Goal: Task Accomplishment & Management: Manage account settings

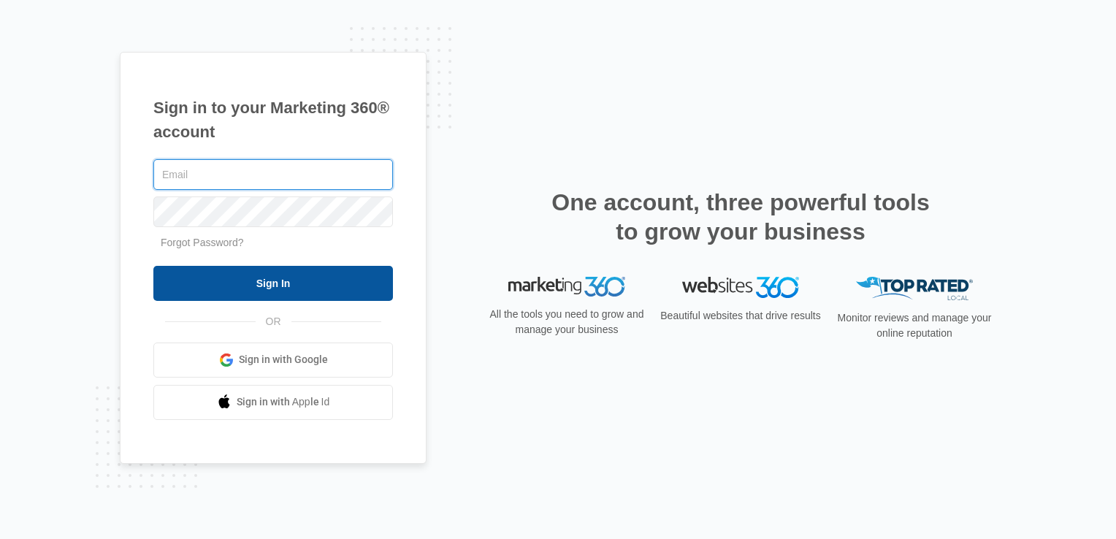
type input "Plantation.Florida@drgsweightloss.com"
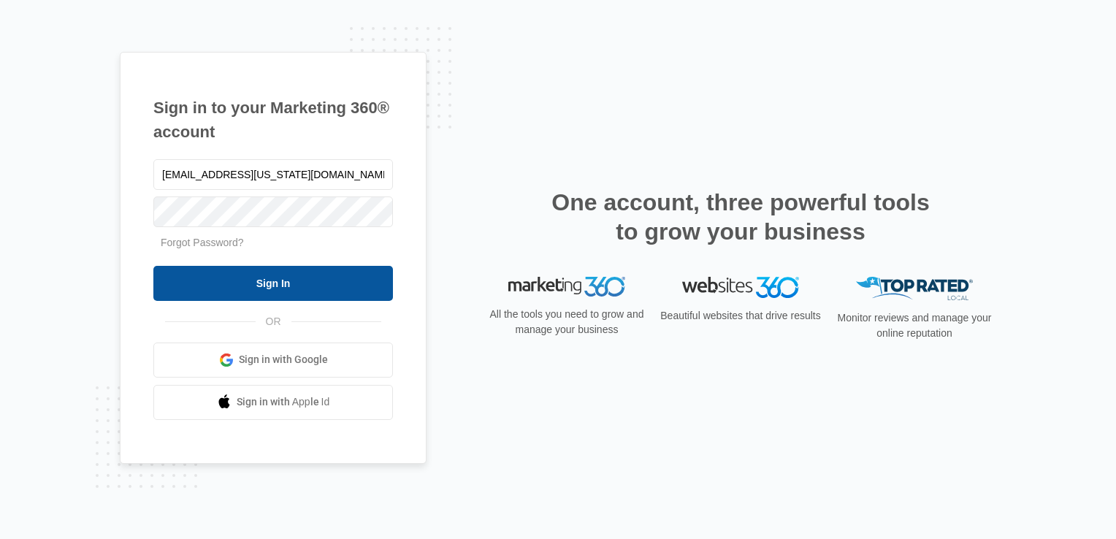
click at [278, 283] on input "Sign In" at bounding box center [273, 283] width 240 height 35
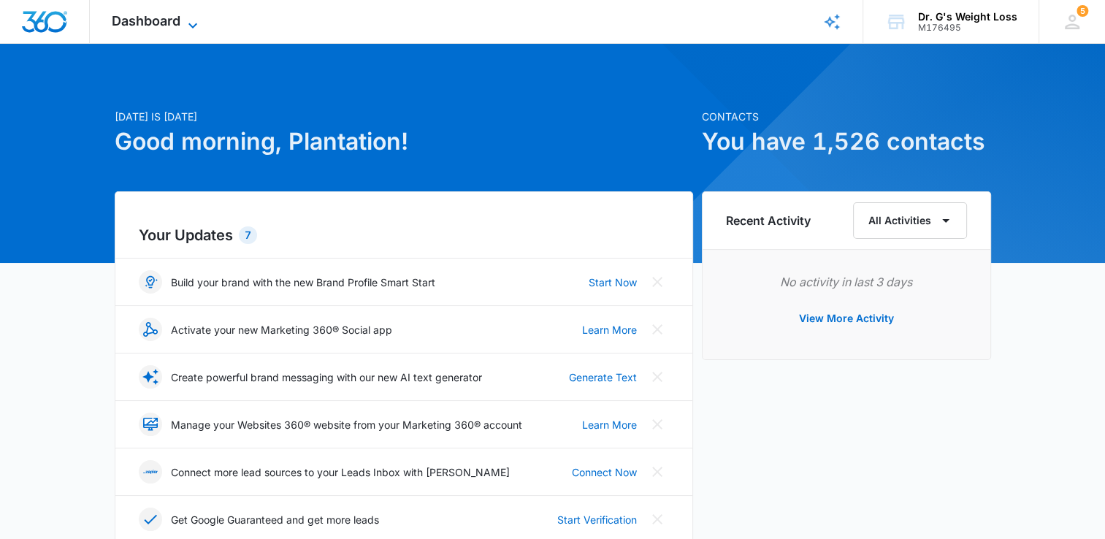
click at [164, 25] on span "Dashboard" at bounding box center [146, 20] width 69 height 15
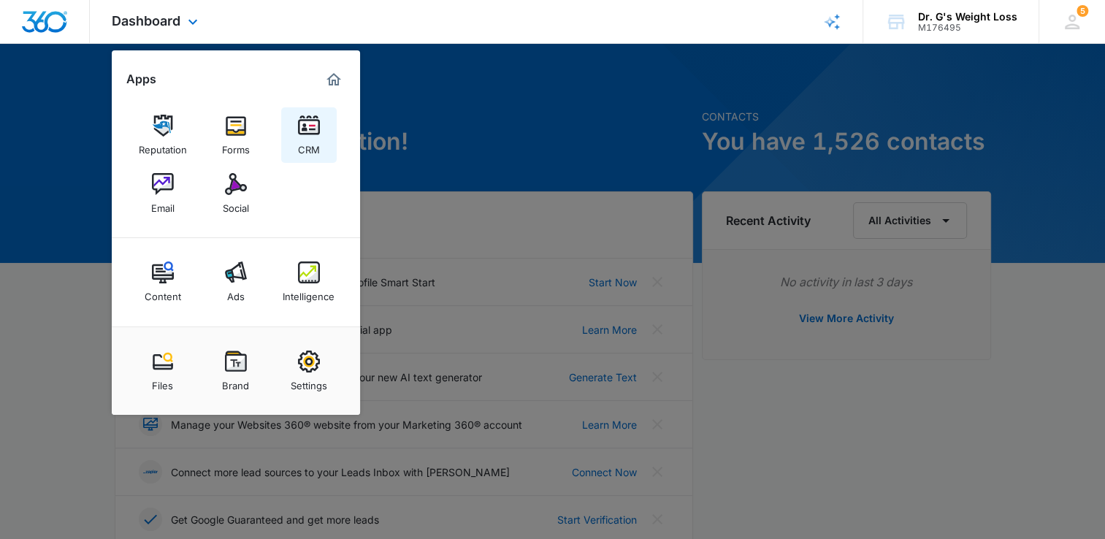
click at [310, 128] on img at bounding box center [309, 126] width 22 height 22
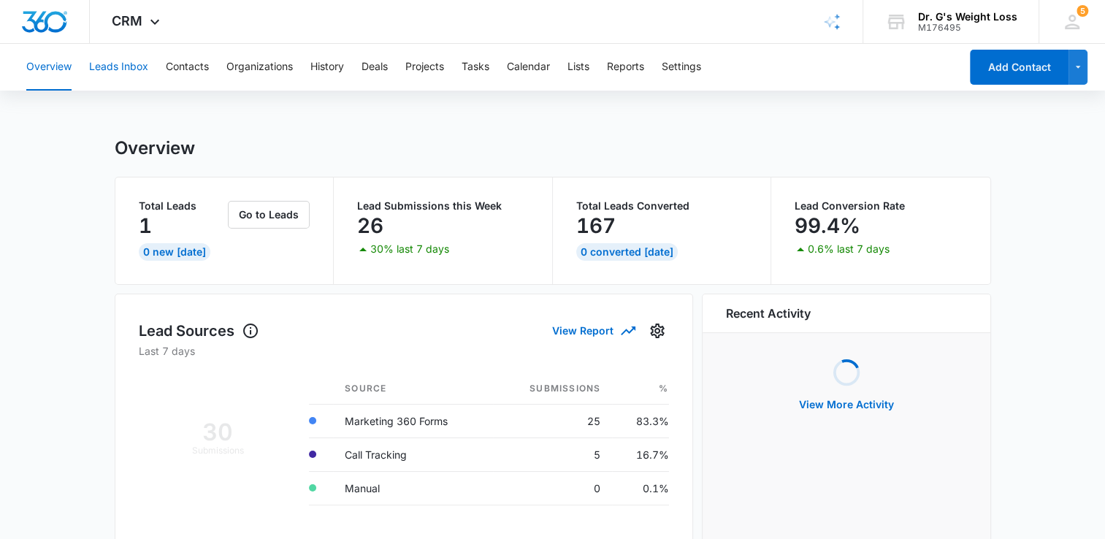
click at [107, 72] on button "Leads Inbox" at bounding box center [118, 67] width 59 height 47
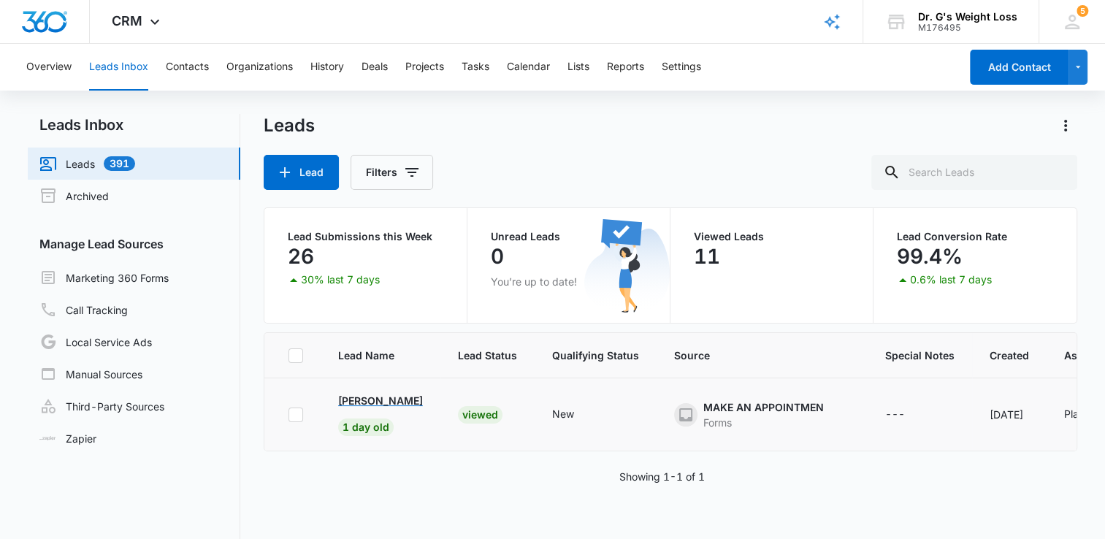
click at [380, 402] on p "Martha Benoit" at bounding box center [380, 400] width 85 height 15
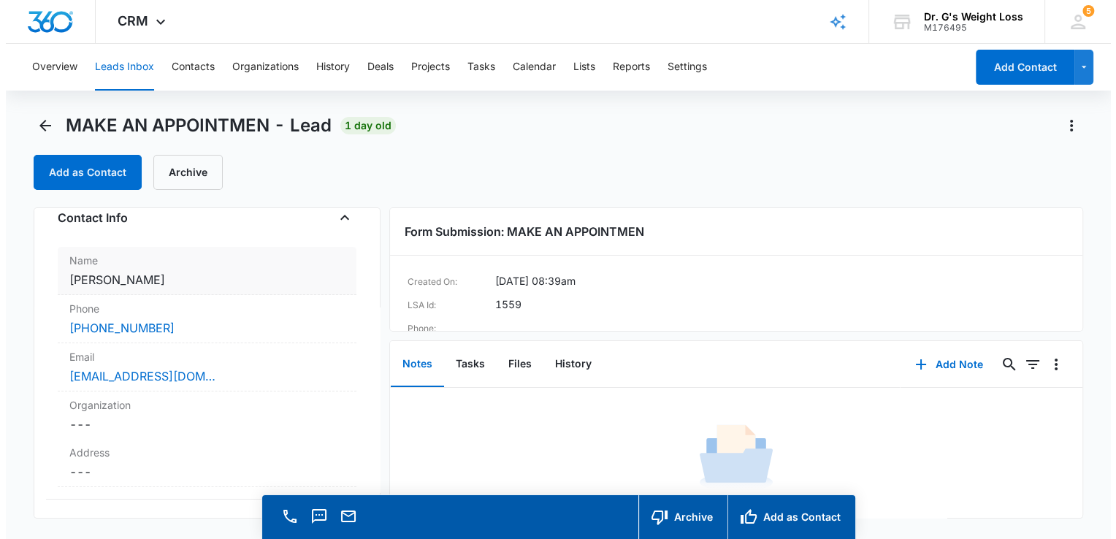
scroll to position [29, 0]
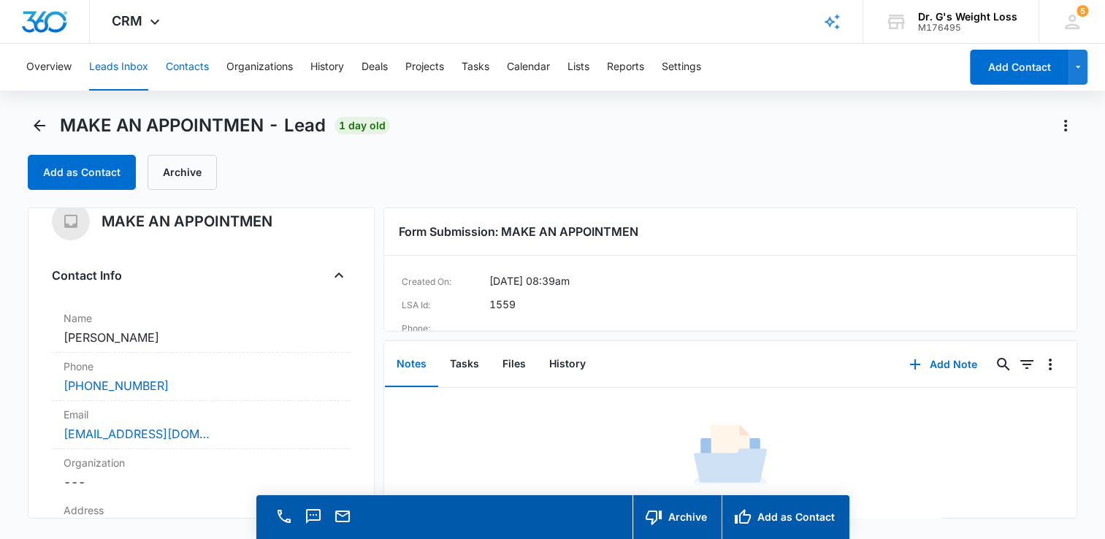
click at [170, 77] on button "Contacts" at bounding box center [187, 67] width 43 height 47
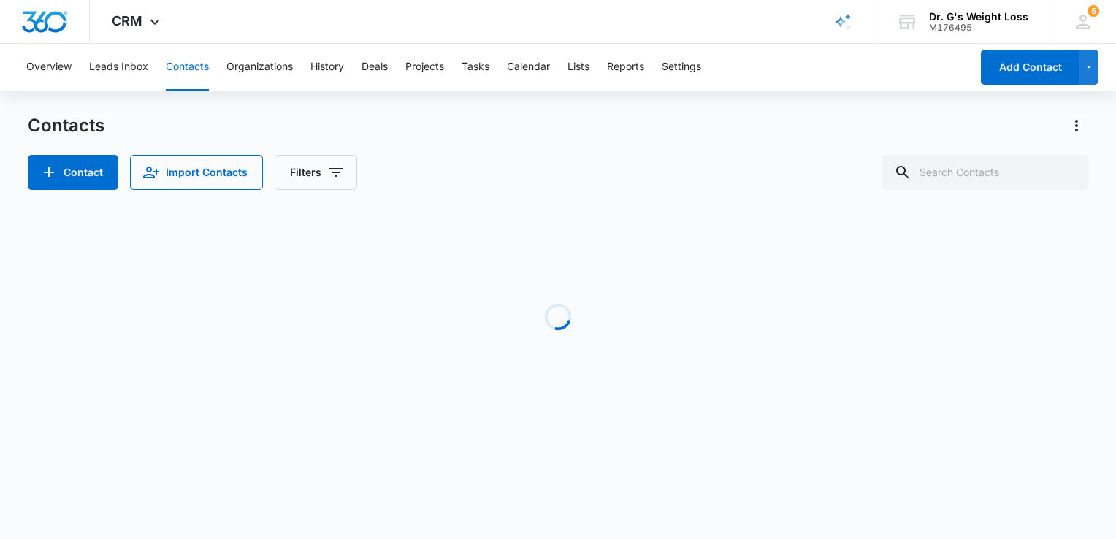
click at [170, 77] on button "Contacts" at bounding box center [187, 67] width 43 height 47
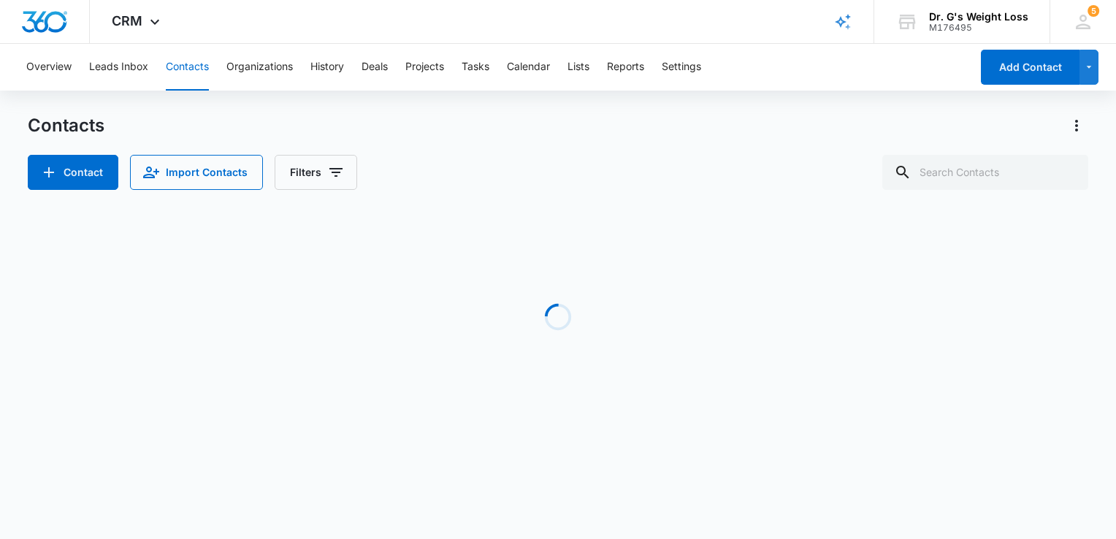
click at [170, 77] on button "Contacts" at bounding box center [187, 67] width 43 height 47
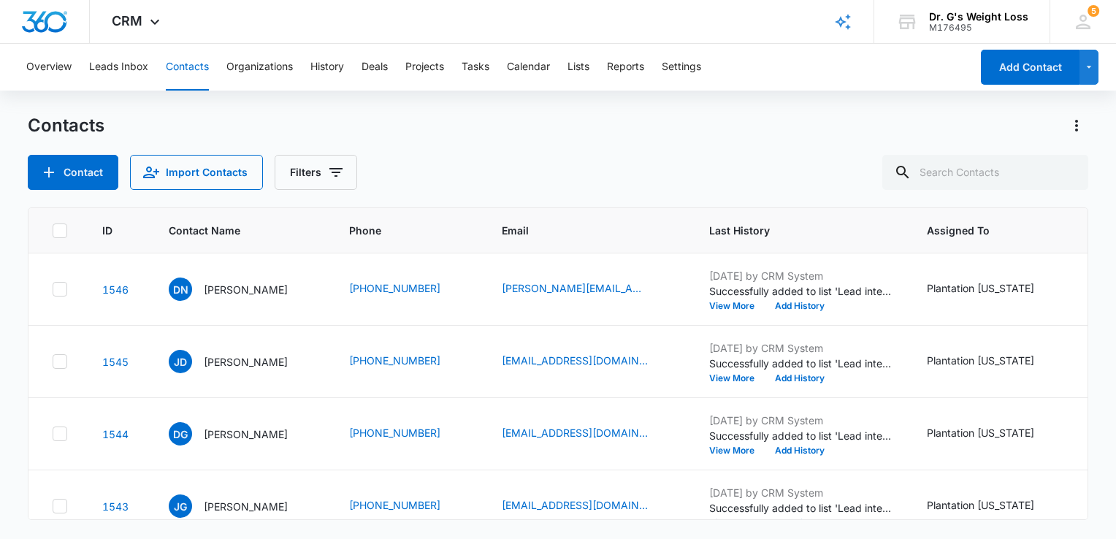
click at [170, 77] on button "Contacts" at bounding box center [187, 67] width 43 height 47
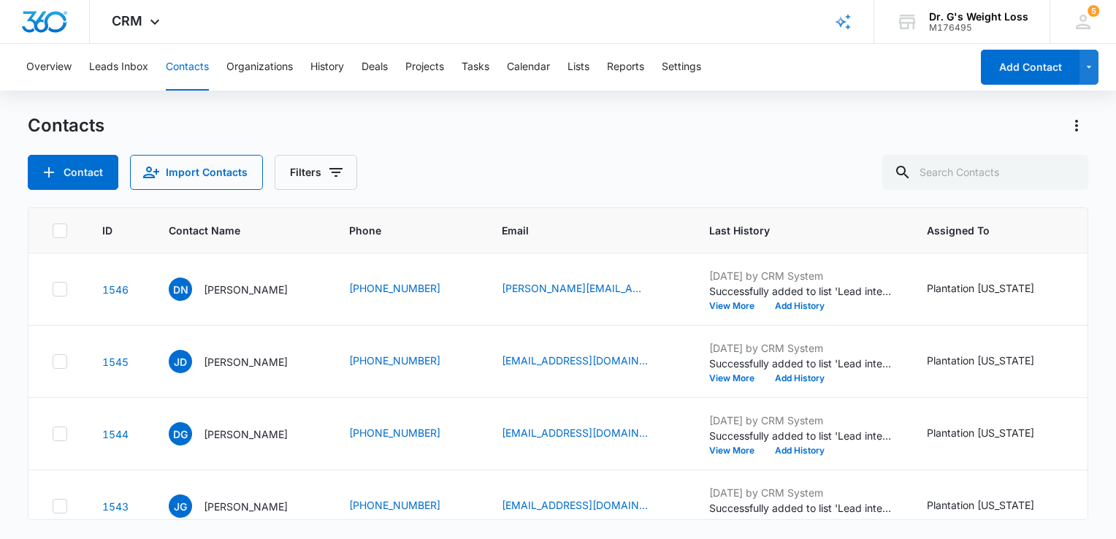
click at [170, 77] on button "Contacts" at bounding box center [187, 67] width 43 height 47
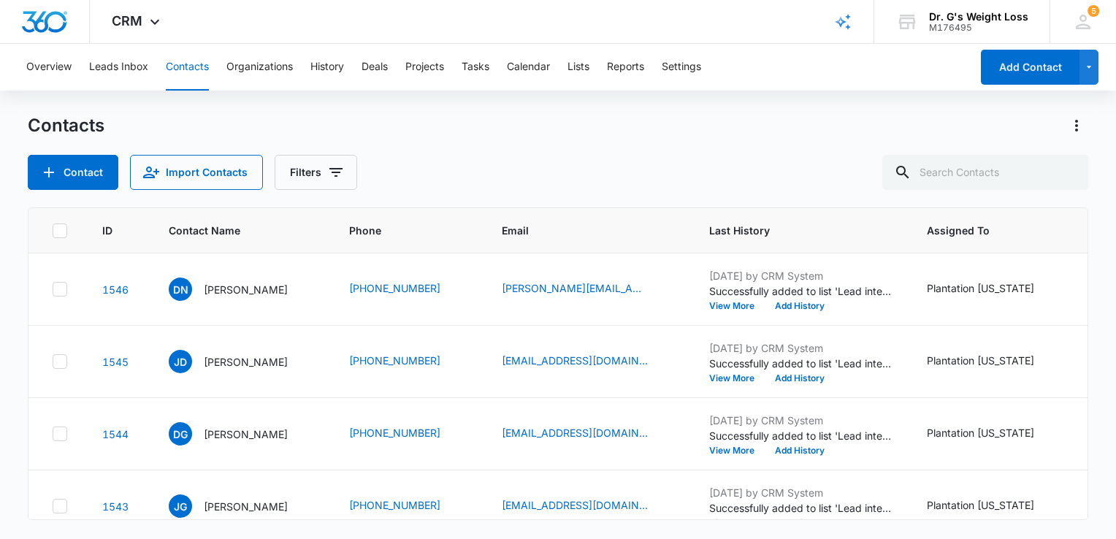
click at [170, 77] on button "Contacts" at bounding box center [187, 67] width 43 height 47
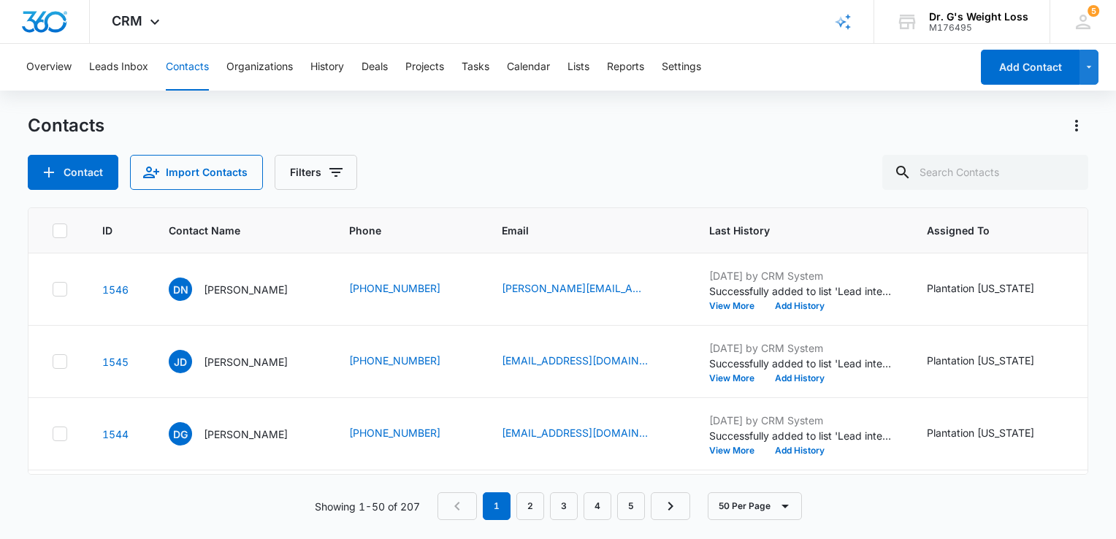
click at [170, 77] on button "Contacts" at bounding box center [187, 67] width 43 height 47
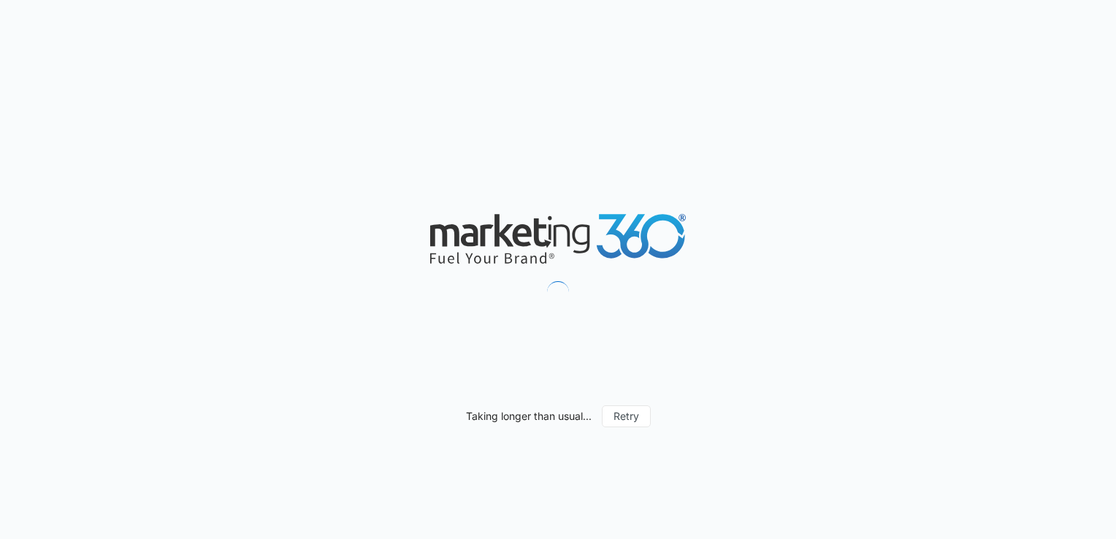
click at [170, 77] on div "Taking longer than usual... Retry" at bounding box center [558, 269] width 1116 height 539
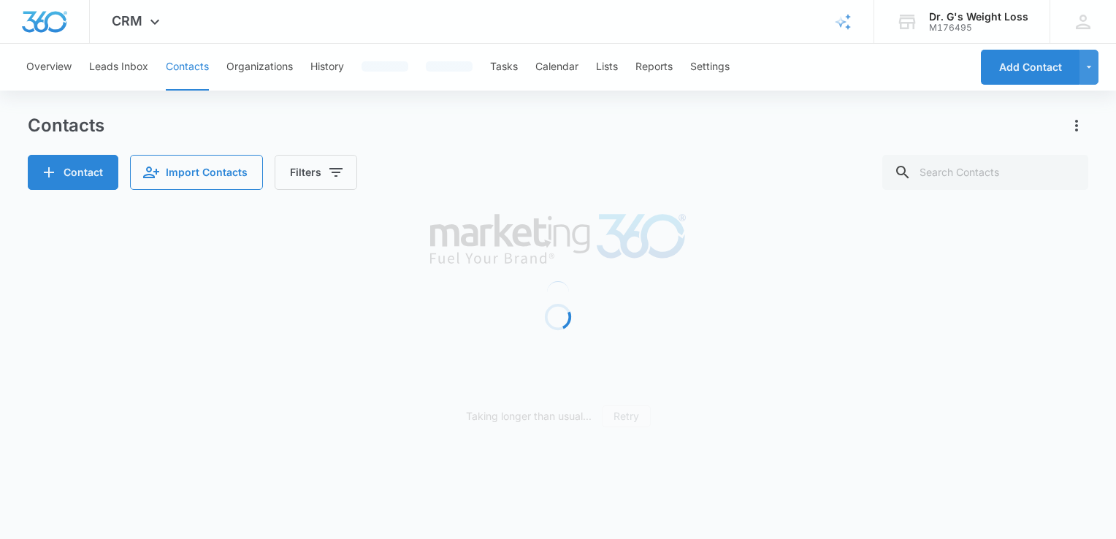
click at [170, 77] on div "Taking longer than usual... Retry" at bounding box center [558, 269] width 1116 height 539
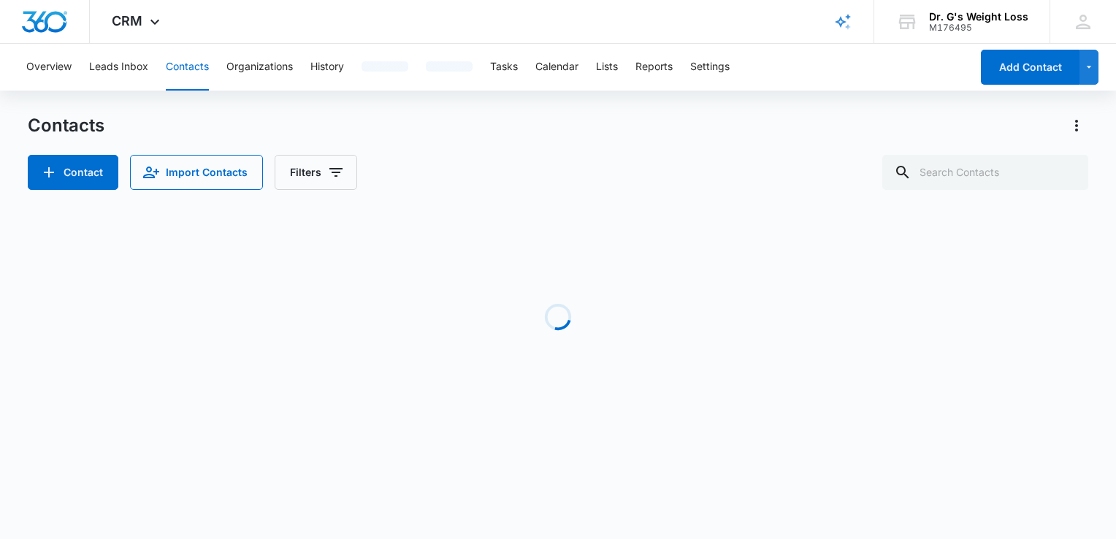
click at [170, 77] on button "Contacts" at bounding box center [187, 67] width 43 height 47
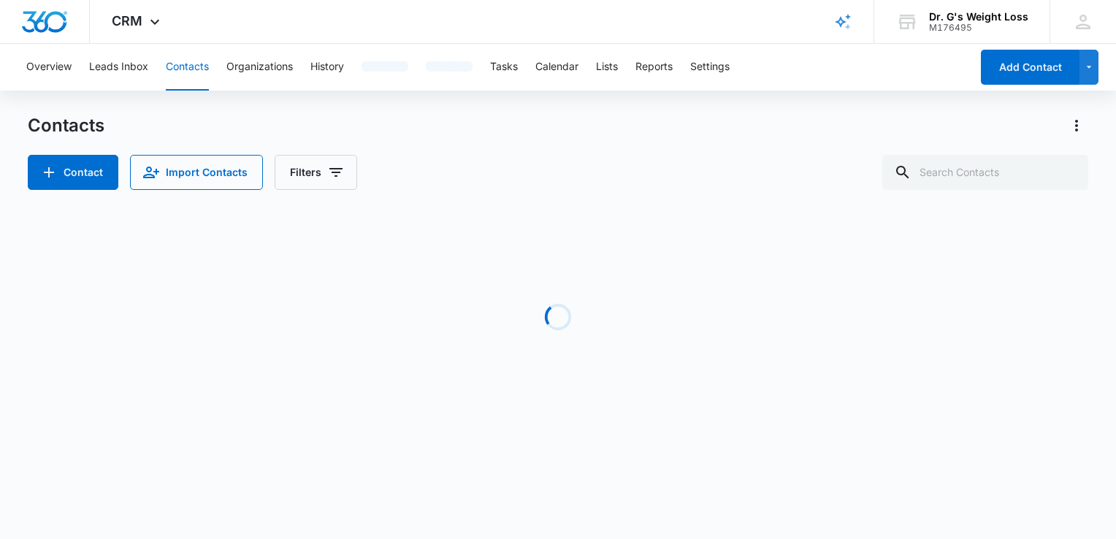
drag, startPoint x: 0, startPoint y: 0, endPoint x: 170, endPoint y: 77, distance: 187.0
click at [170, 77] on button "Contacts" at bounding box center [187, 67] width 43 height 47
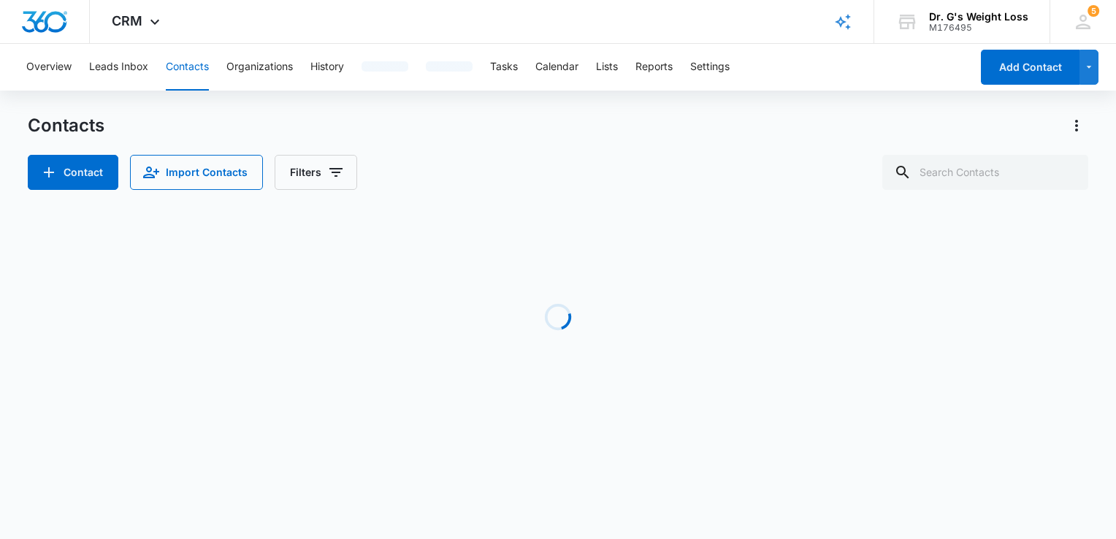
click at [170, 77] on button "Contacts" at bounding box center [187, 67] width 43 height 47
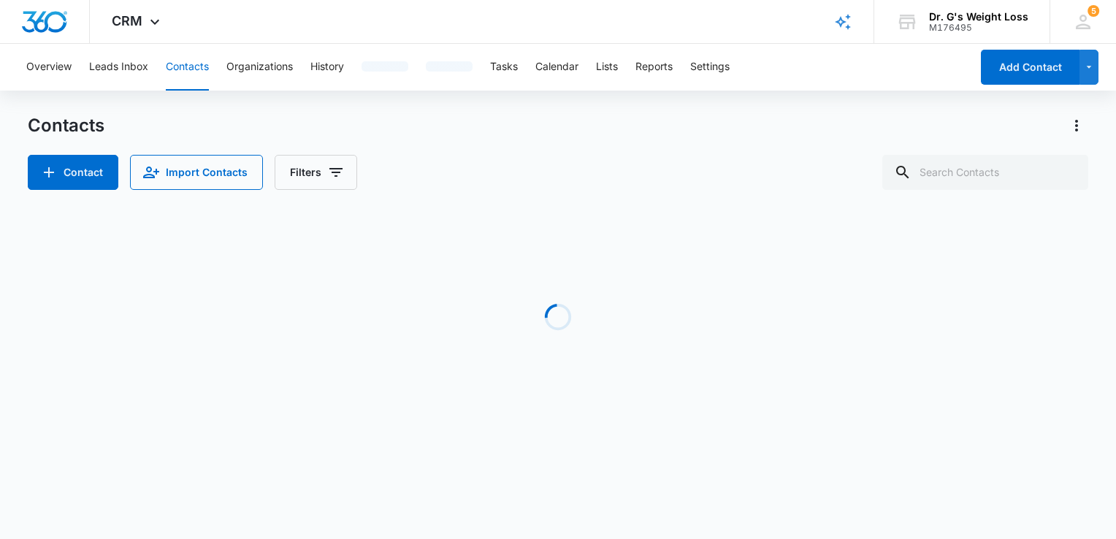
click at [170, 77] on button "Contacts" at bounding box center [187, 67] width 43 height 47
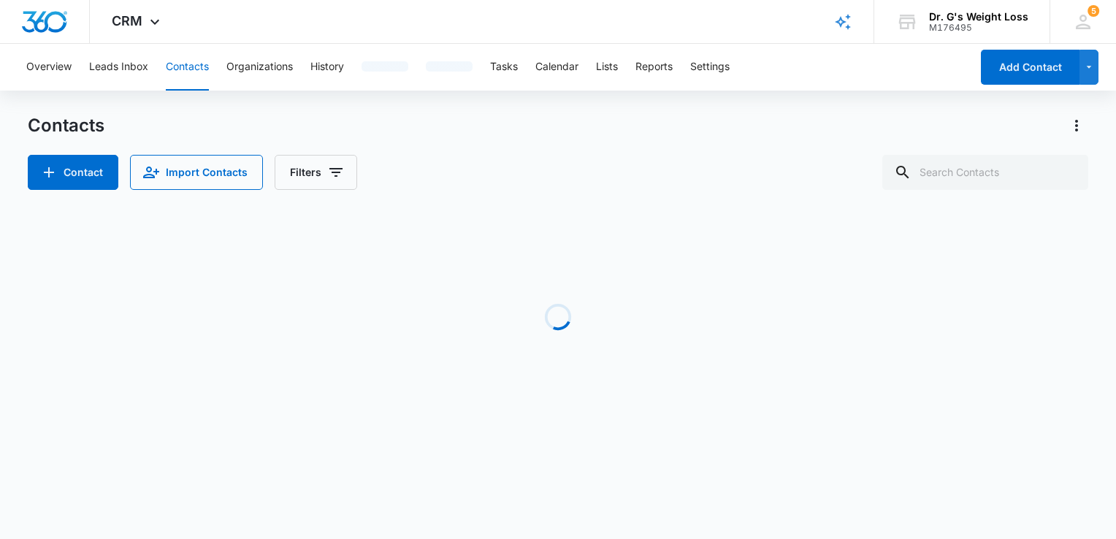
click at [170, 77] on button "Contacts" at bounding box center [187, 67] width 43 height 47
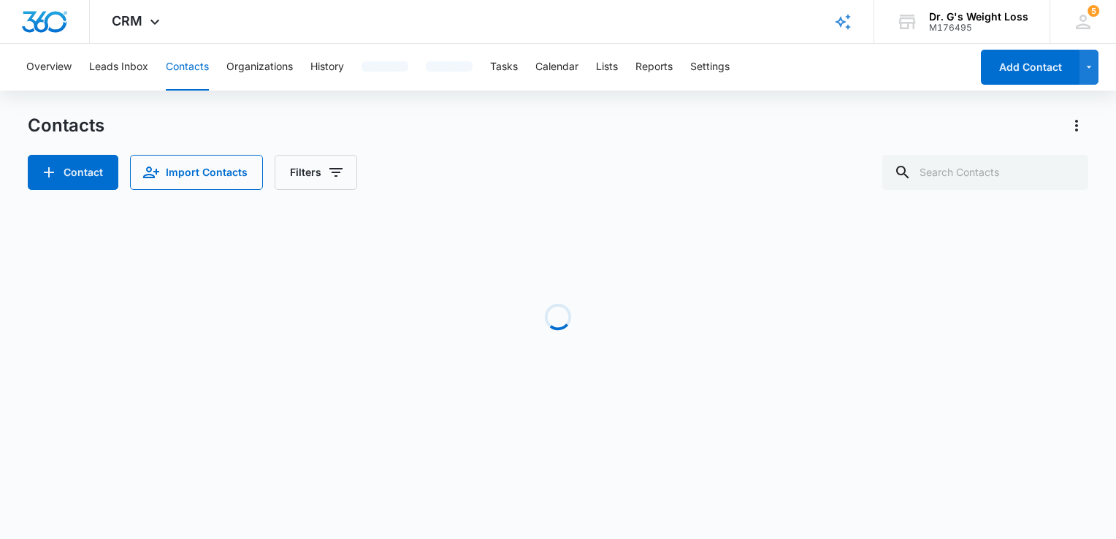
click at [170, 77] on button "Contacts" at bounding box center [187, 67] width 43 height 47
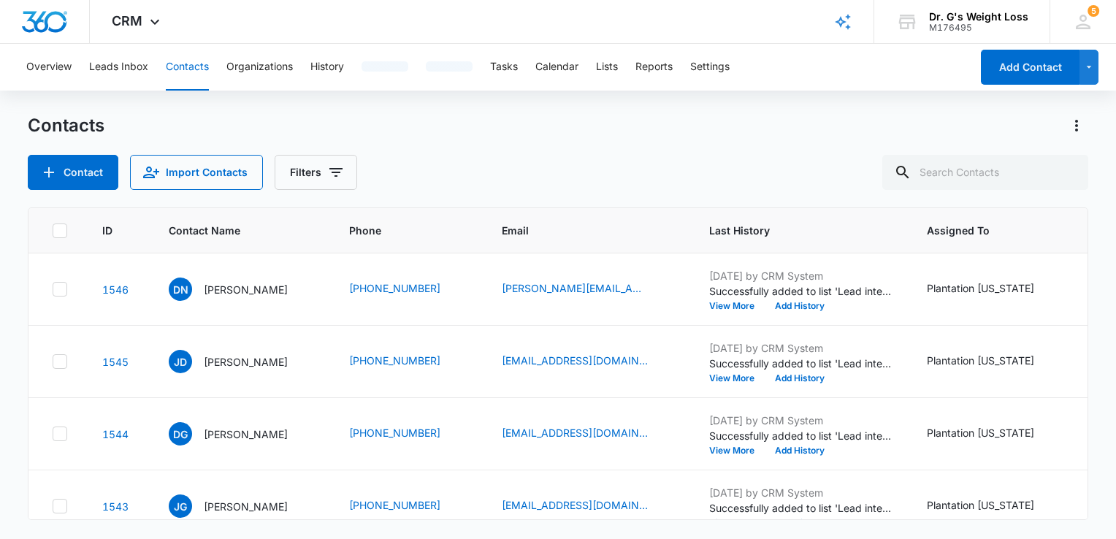
click at [170, 77] on button "Contacts" at bounding box center [187, 67] width 43 height 47
drag, startPoint x: 170, startPoint y: 77, endPoint x: 115, endPoint y: 69, distance: 56.1
click at [172, 77] on button "Contacts" at bounding box center [187, 67] width 43 height 47
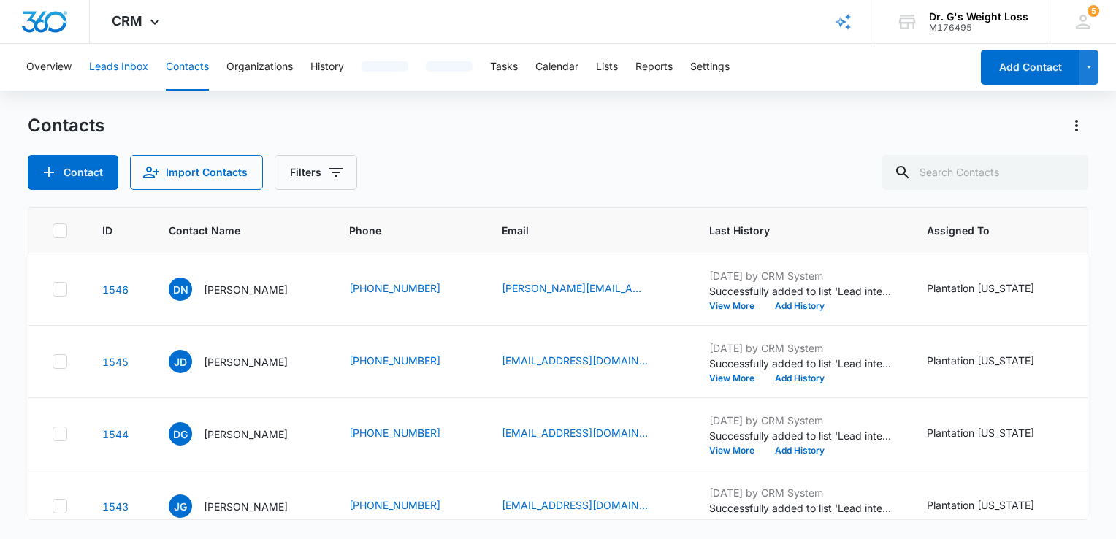
click at [172, 77] on button "Contacts" at bounding box center [187, 67] width 43 height 47
click at [115, 69] on button "Leads Inbox" at bounding box center [118, 67] width 59 height 47
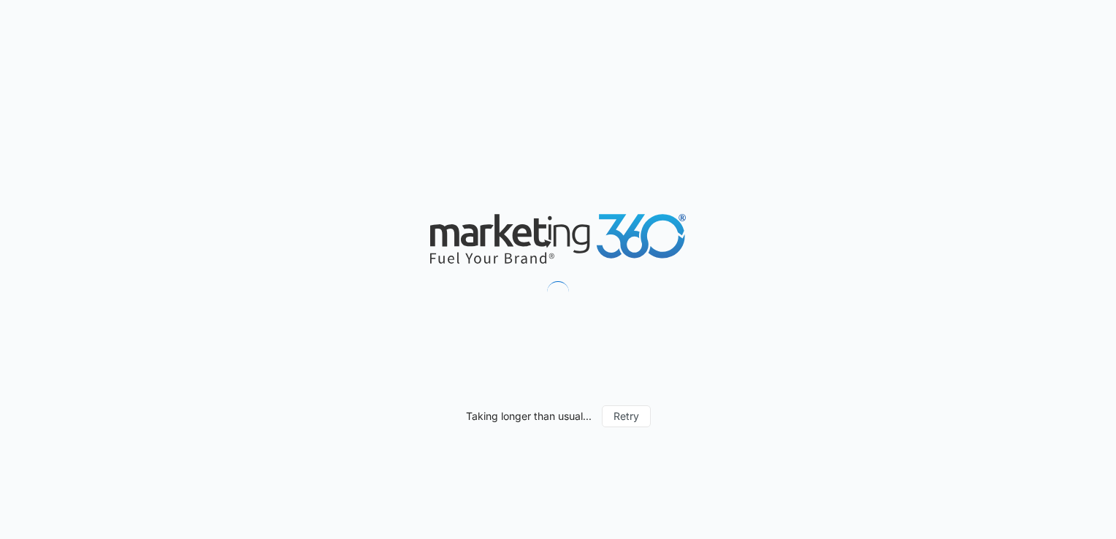
click at [107, 77] on div "Taking longer than usual... Retry" at bounding box center [558, 269] width 1116 height 539
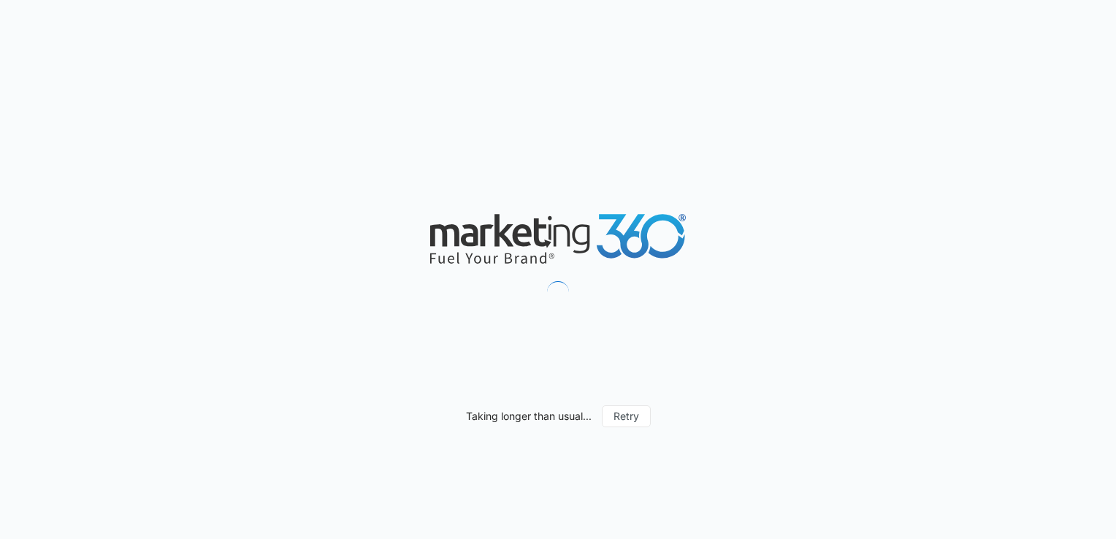
click at [107, 77] on div "Taking longer than usual... Retry" at bounding box center [558, 269] width 1116 height 539
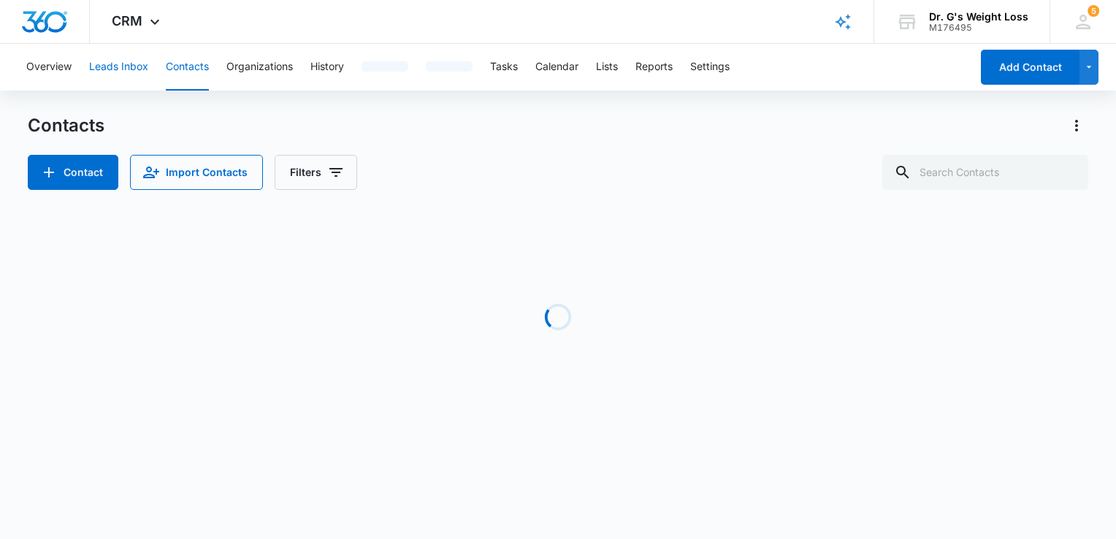
click at [107, 77] on button "Leads Inbox" at bounding box center [118, 67] width 59 height 47
click at [167, 56] on div "CRM Apps Reputation Forms CRM Email Social Content Ads Intelligence Files Brand…" at bounding box center [558, 222] width 1116 height 444
click at [202, 68] on button "Contacts" at bounding box center [187, 67] width 43 height 47
click at [190, 72] on button "Contacts" at bounding box center [187, 67] width 43 height 47
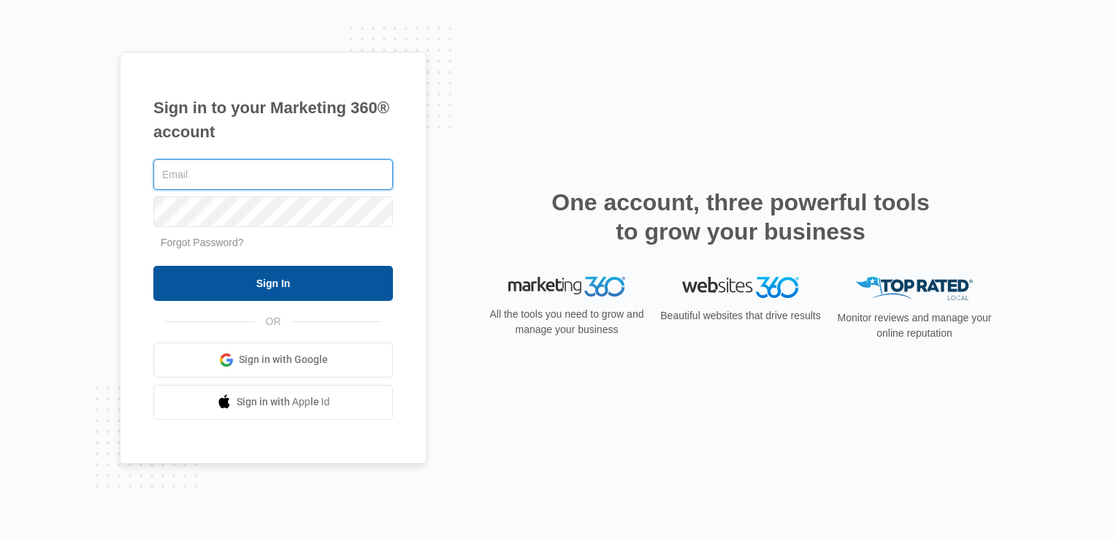
type input "[EMAIL_ADDRESS][US_STATE][DOMAIN_NAME]"
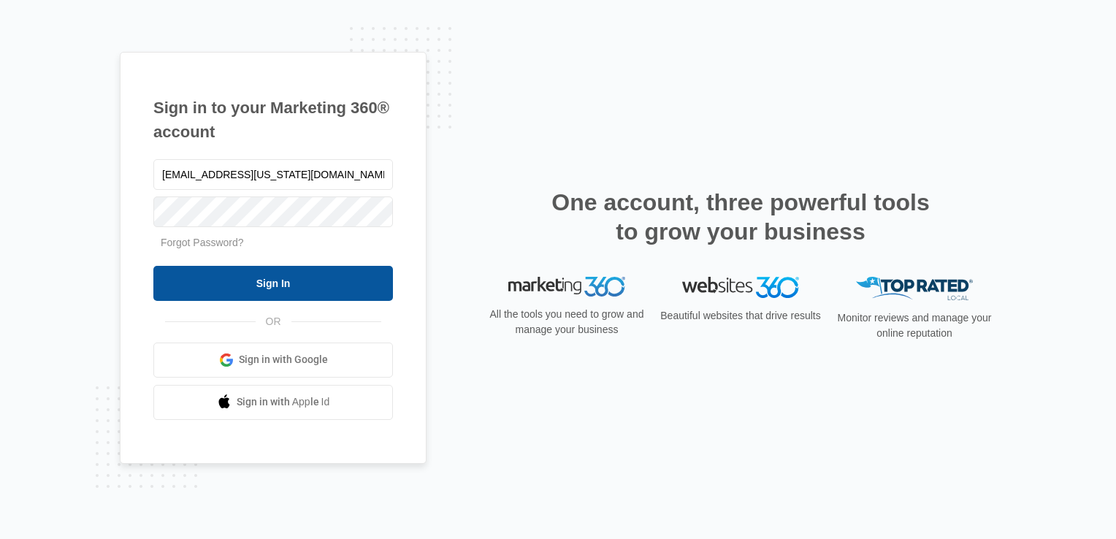
click at [302, 195] on input "Sign In" at bounding box center [273, 283] width 240 height 35
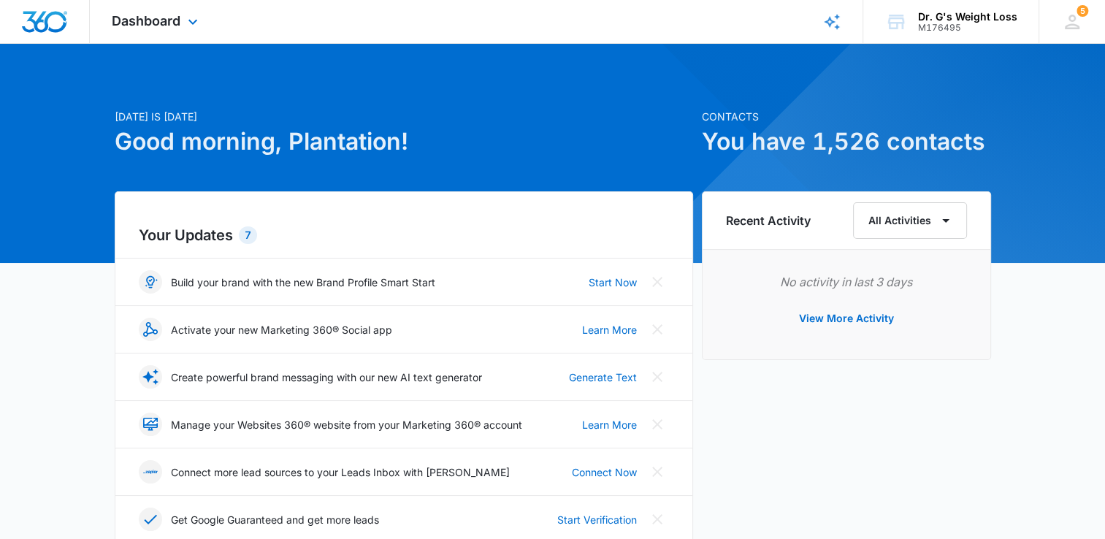
click at [143, 34] on div "Dashboard Apps Reputation Forms CRM Email Social Content Ads Intelligence Files…" at bounding box center [157, 21] width 134 height 43
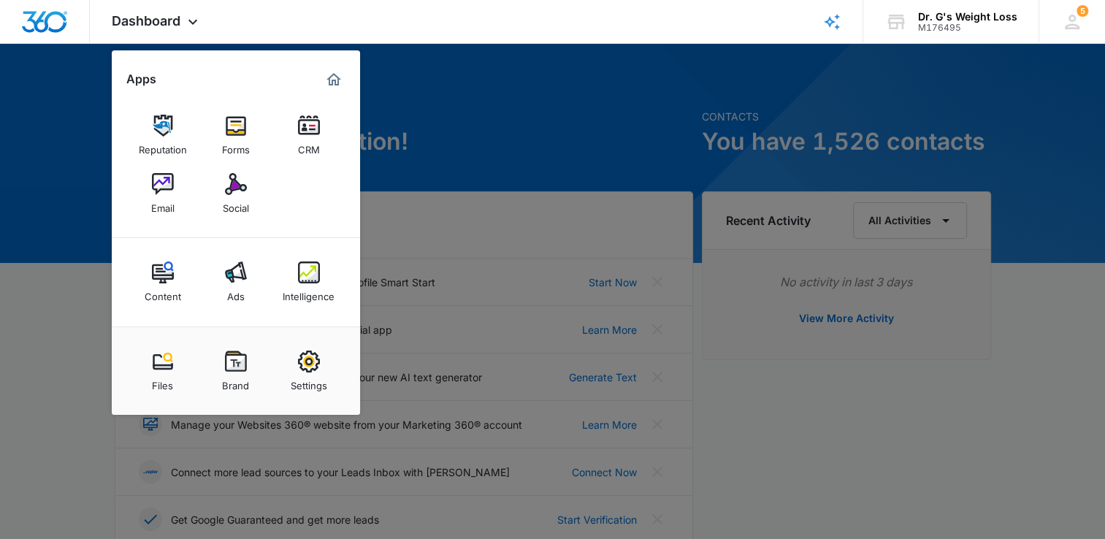
click at [329, 142] on link "CRM" at bounding box center [309, 135] width 56 height 56
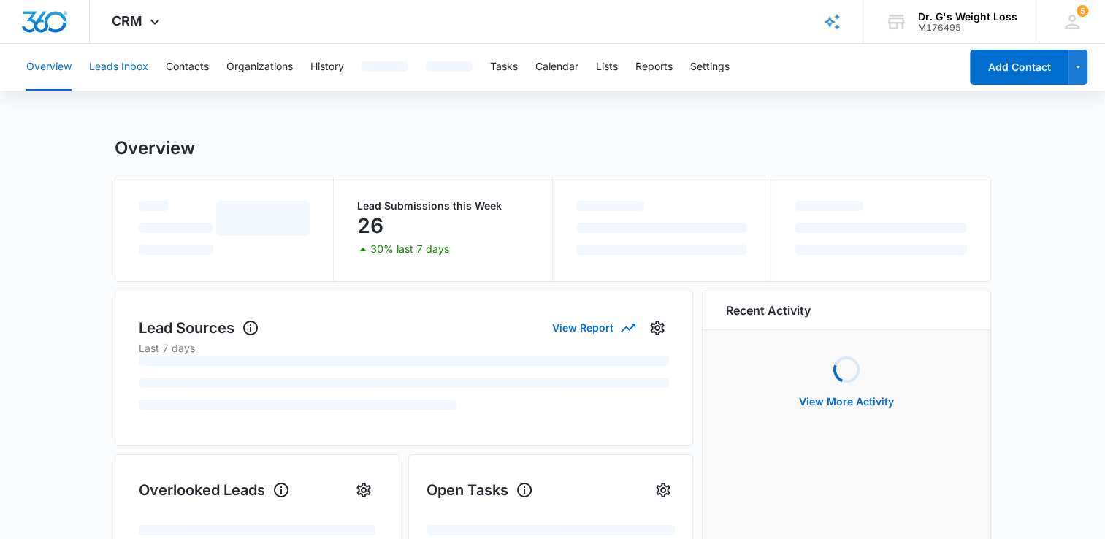
click at [127, 75] on button "Leads Inbox" at bounding box center [118, 67] width 59 height 47
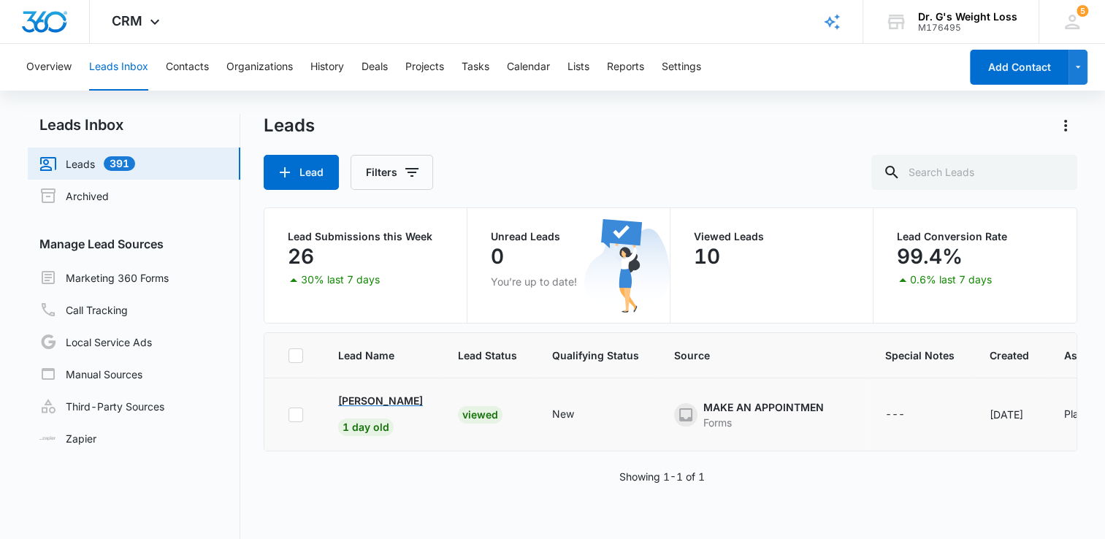
click at [378, 401] on p "Martha Benoit" at bounding box center [380, 400] width 85 height 15
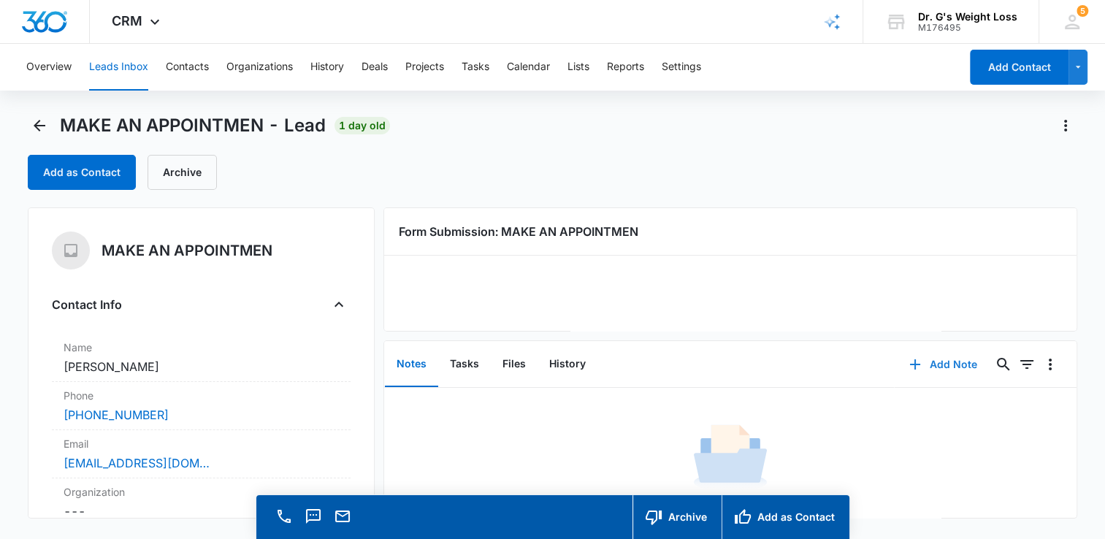
click at [948, 373] on button "Add Note" at bounding box center [943, 364] width 97 height 35
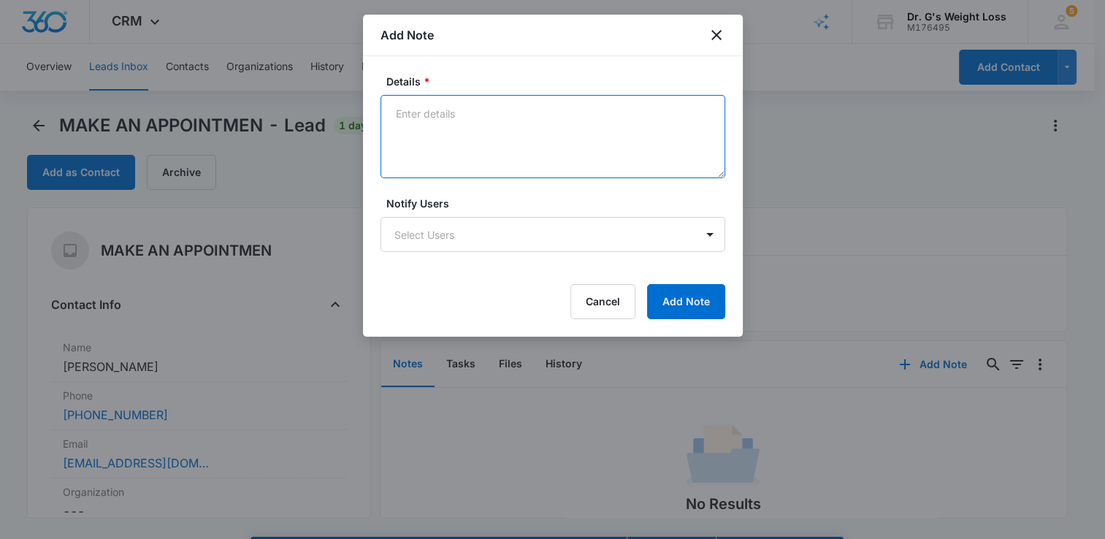
click at [532, 164] on textarea "Details *" at bounding box center [553, 136] width 345 height 83
type textarea "olivia left a message on 10/6"
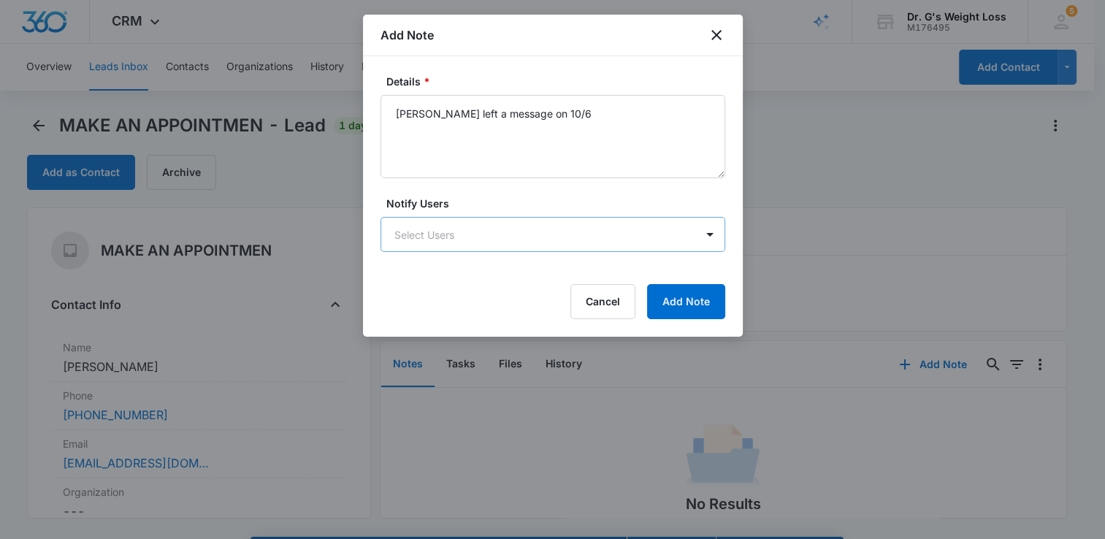
click at [624, 233] on body "CRM Apps Reputation Forms CRM Email Social Content Ads Intelligence Files Brand…" at bounding box center [552, 290] width 1105 height 581
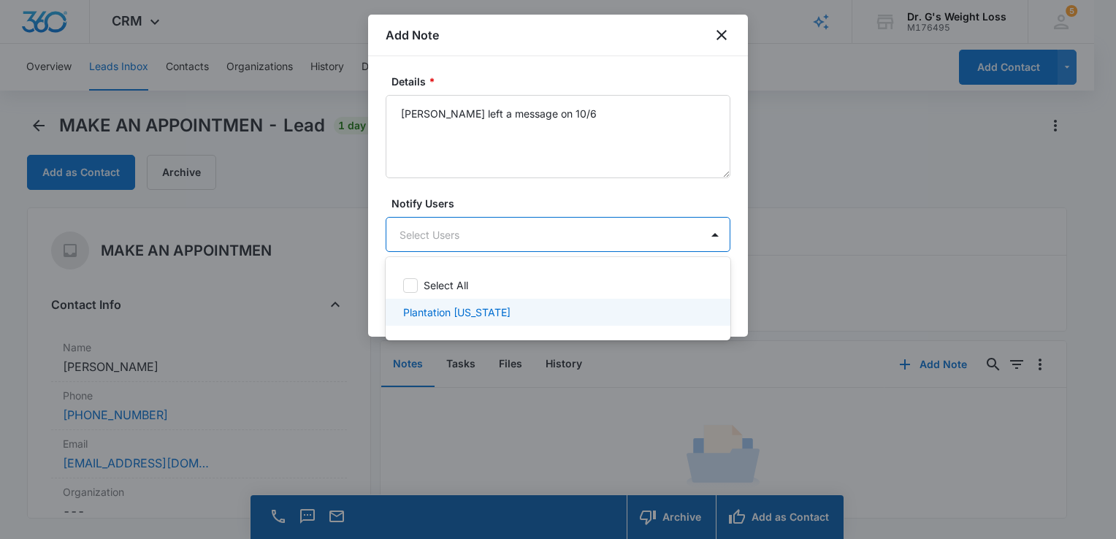
click at [590, 321] on div "Plantation Florida" at bounding box center [558, 312] width 345 height 27
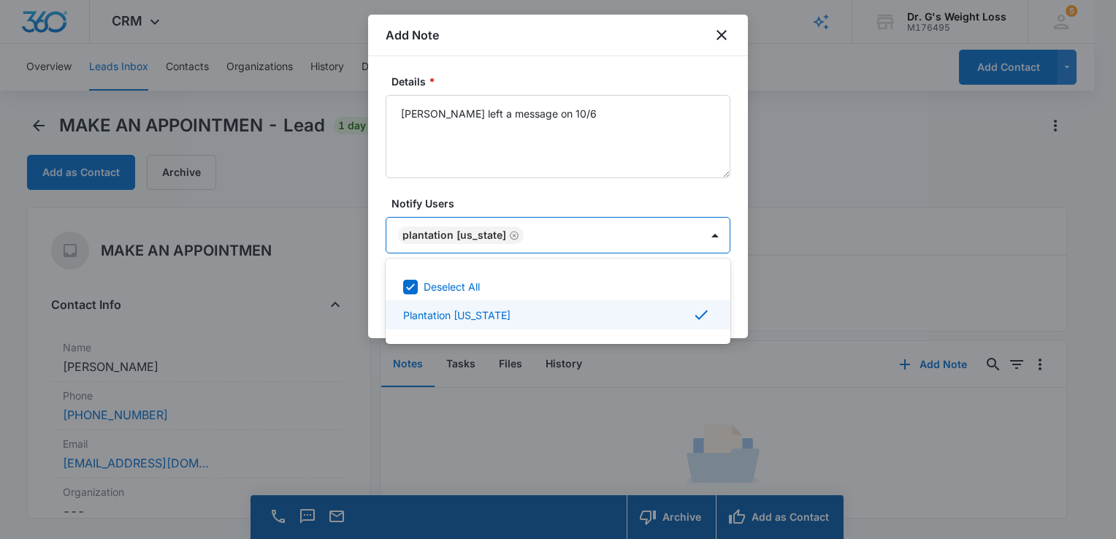
click at [736, 276] on div at bounding box center [558, 269] width 1116 height 539
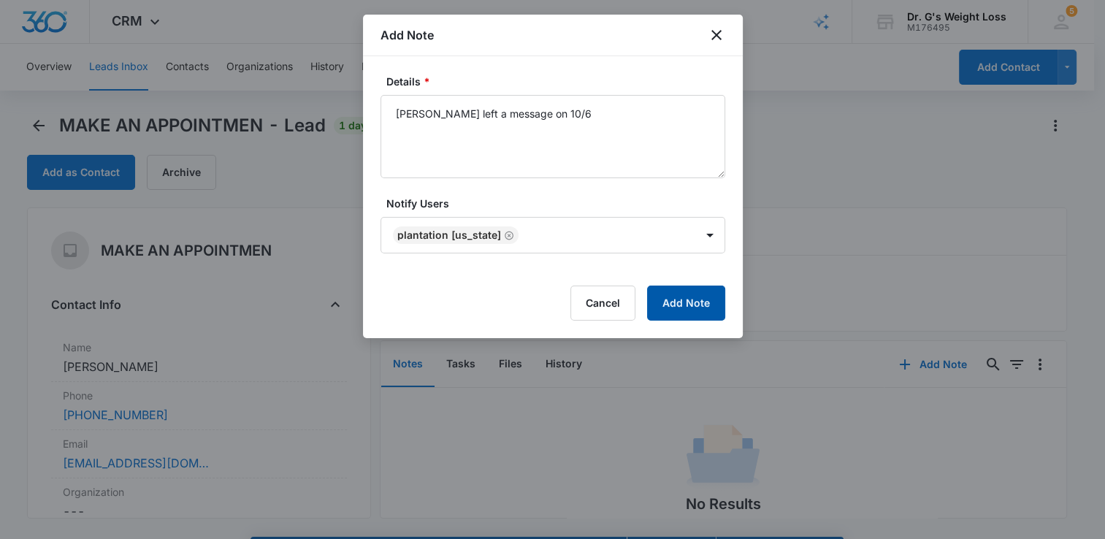
click at [705, 293] on button "Add Note" at bounding box center [686, 303] width 78 height 35
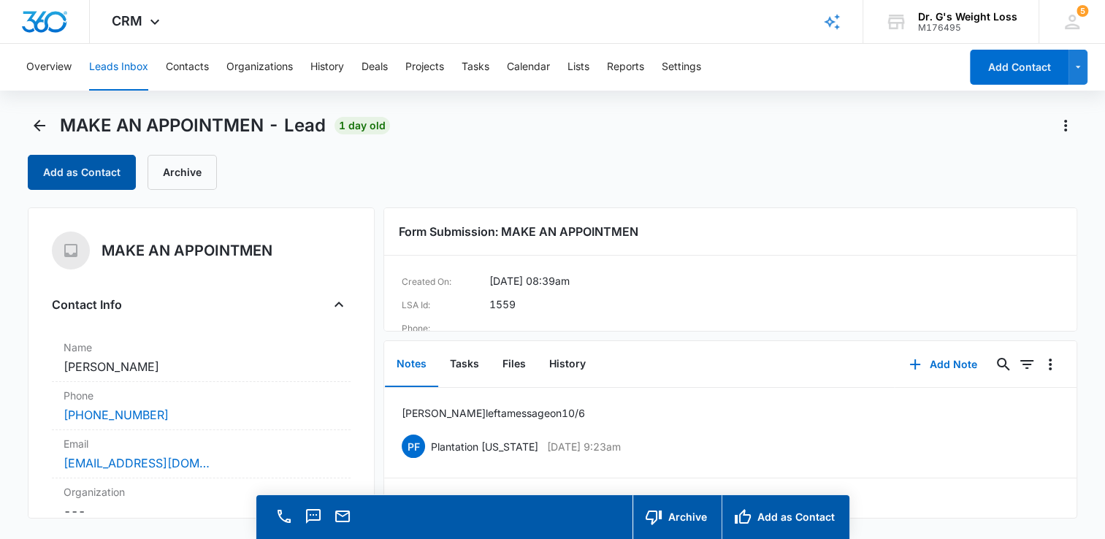
click at [111, 175] on button "Add as Contact" at bounding box center [82, 172] width 108 height 35
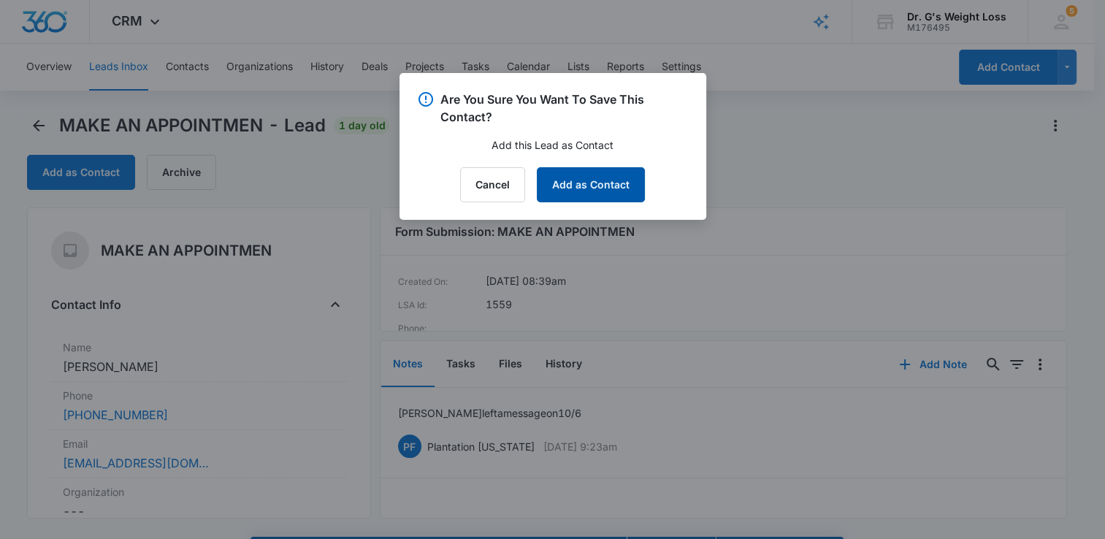
click at [633, 182] on button "Add as Contact" at bounding box center [591, 184] width 108 height 35
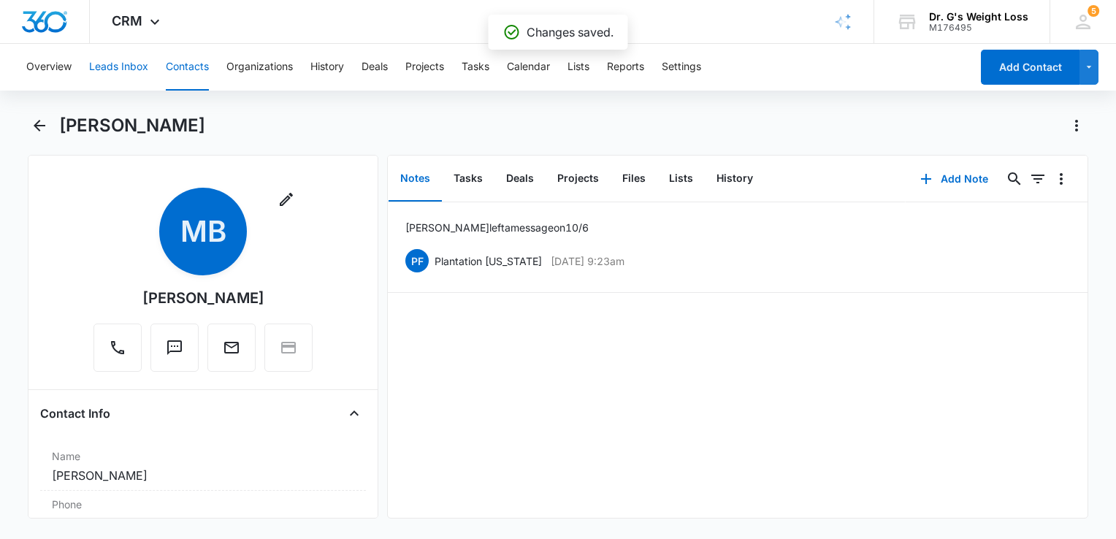
click at [121, 64] on button "Leads Inbox" at bounding box center [118, 67] width 59 height 47
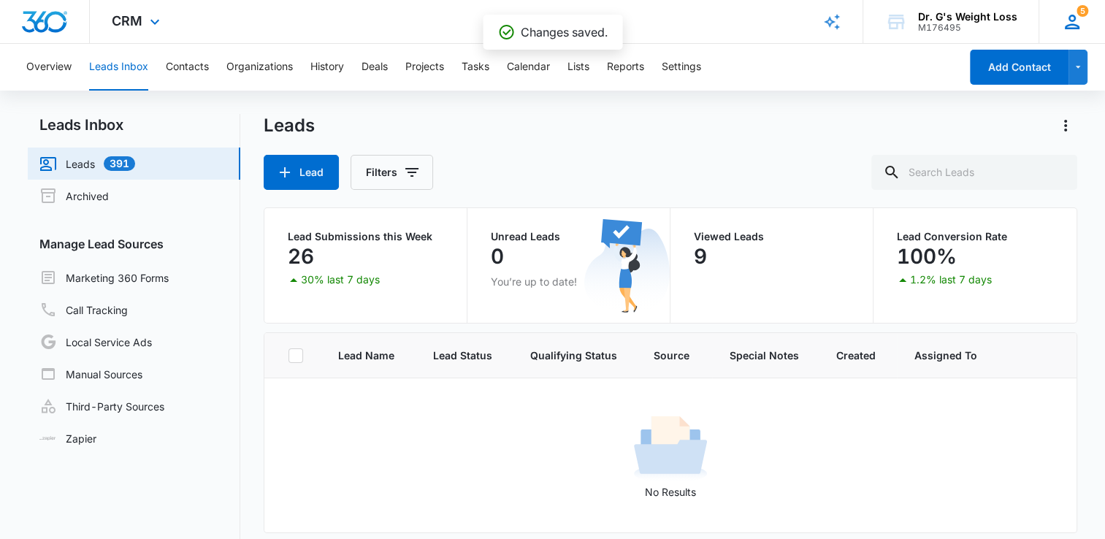
click at [1081, 22] on icon at bounding box center [1072, 22] width 22 height 22
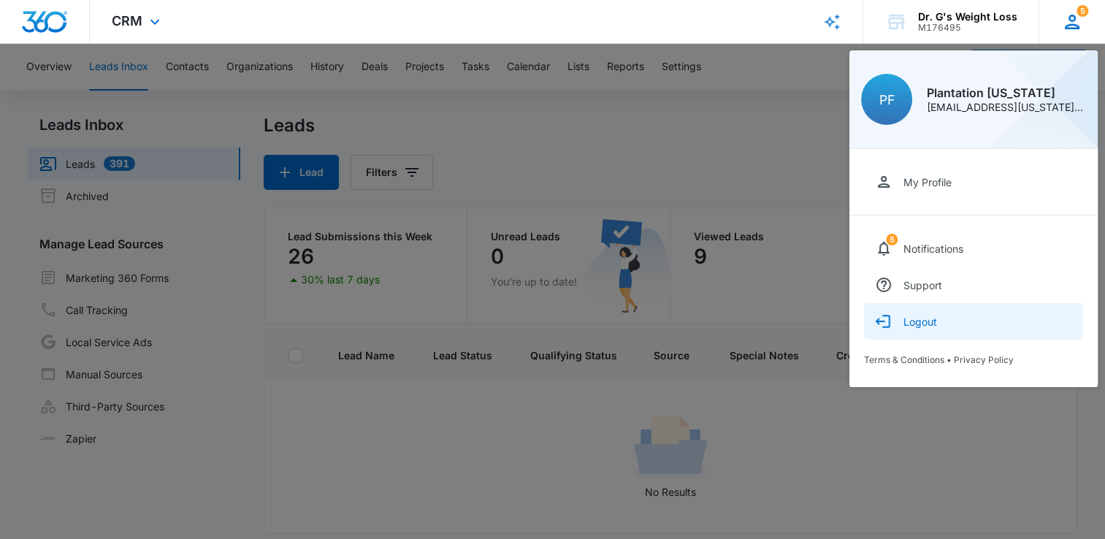
click at [920, 318] on div "Logout" at bounding box center [921, 322] width 34 height 12
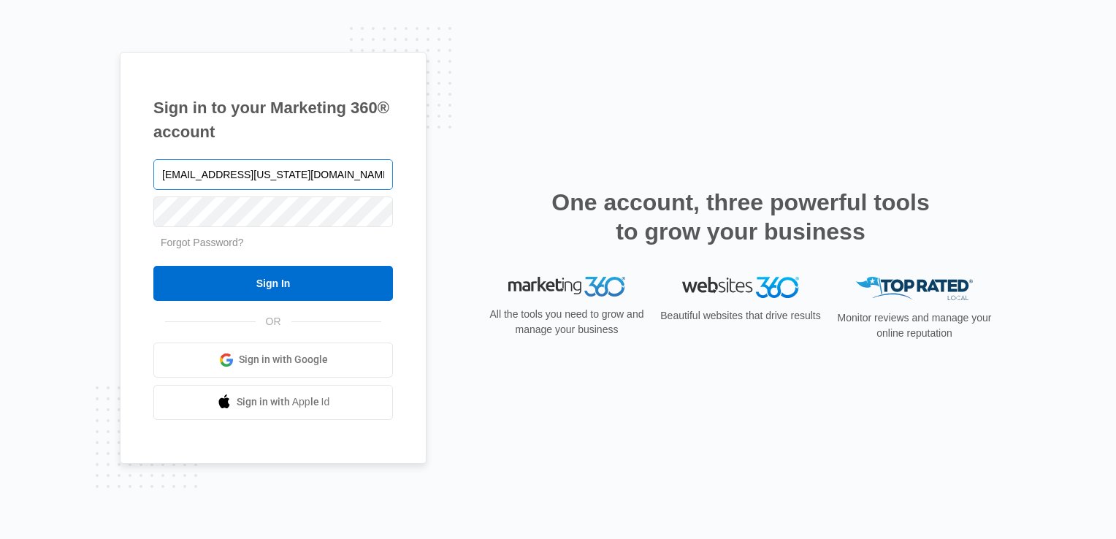
click at [202, 164] on input "Plantation.Florida@drgsweightloss.com" at bounding box center [273, 174] width 240 height 31
type input "deerfield.florida@drgsweightloss.com"
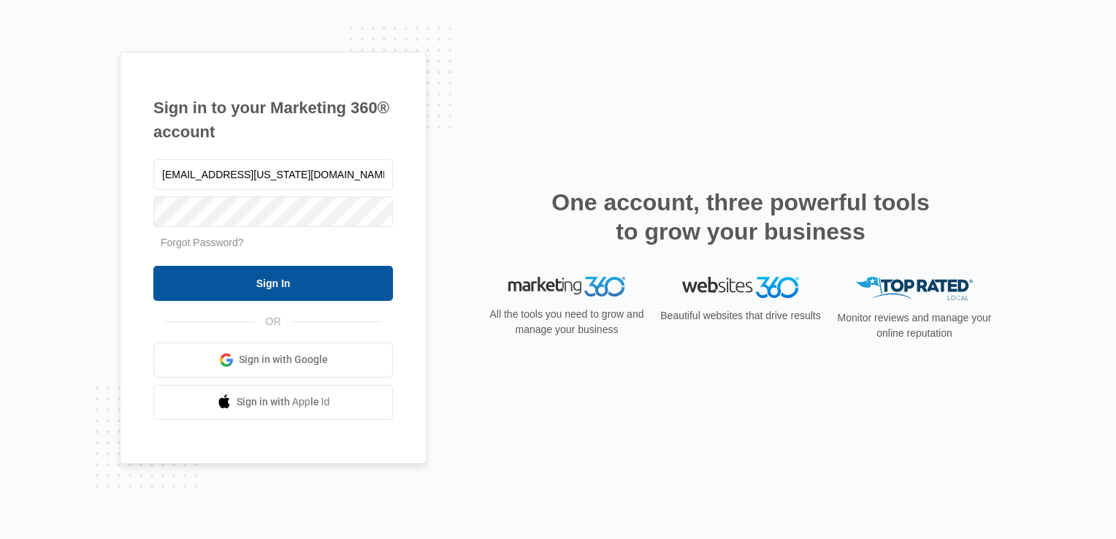
click at [261, 291] on input "Sign In" at bounding box center [273, 283] width 240 height 35
